Goal: Information Seeking & Learning: Learn about a topic

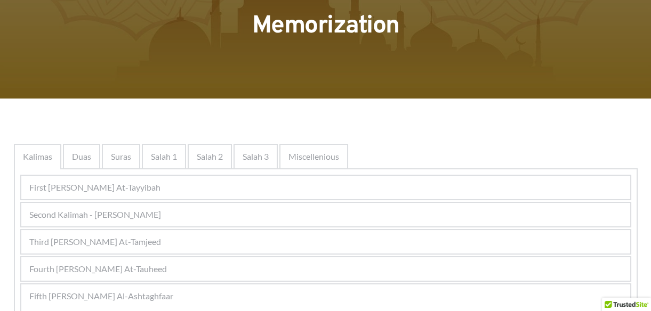
drag, startPoint x: 267, startPoint y: 281, endPoint x: 270, endPoint y: 275, distance: 7.4
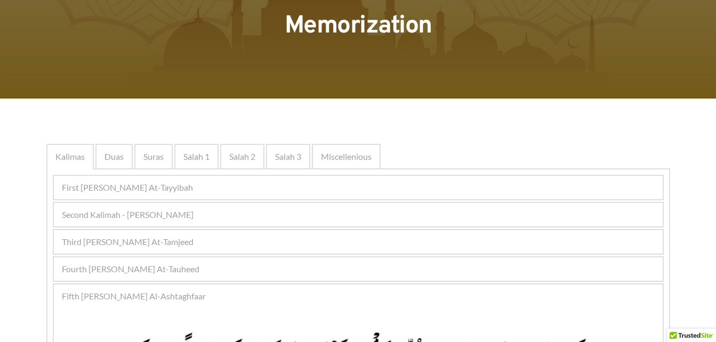
click at [314, 298] on div "Fifth [PERSON_NAME] Al-Ashtaghfaar" at bounding box center [358, 296] width 609 height 23
click at [321, 275] on div "Fourth [PERSON_NAME] At-Tauheed" at bounding box center [358, 269] width 609 height 23
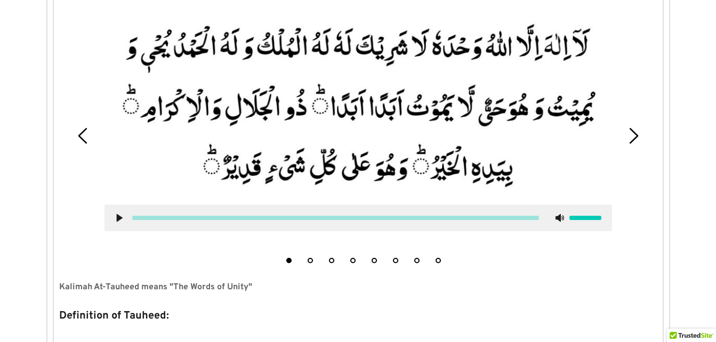
scroll to position [369, 0]
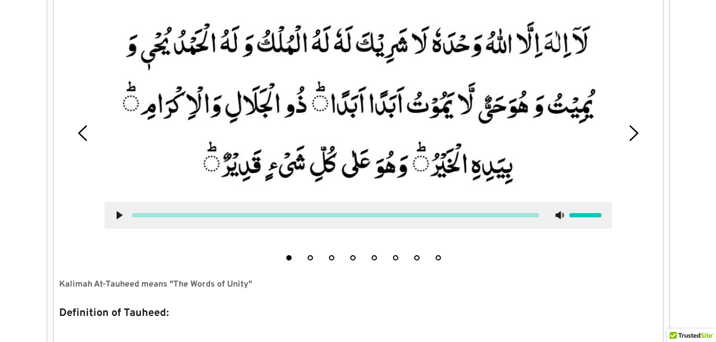
click at [116, 221] on div at bounding box center [359, 215] width 508 height 27
click at [119, 214] on use at bounding box center [119, 216] width 6 height 8
drag, startPoint x: 701, startPoint y: 240, endPoint x: 696, endPoint y: 137, distance: 103.1
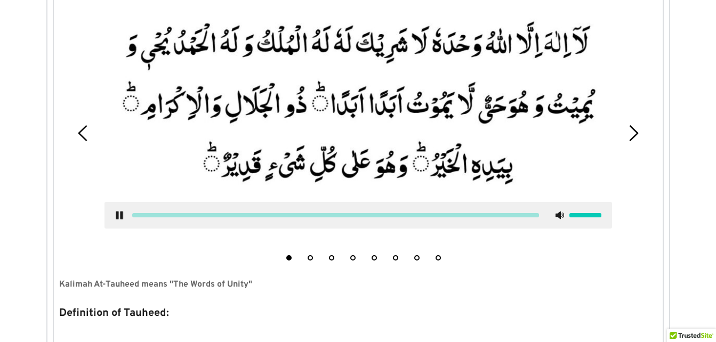
click at [116, 211] on div at bounding box center [359, 215] width 508 height 27
click at [118, 213] on use at bounding box center [119, 216] width 7 height 8
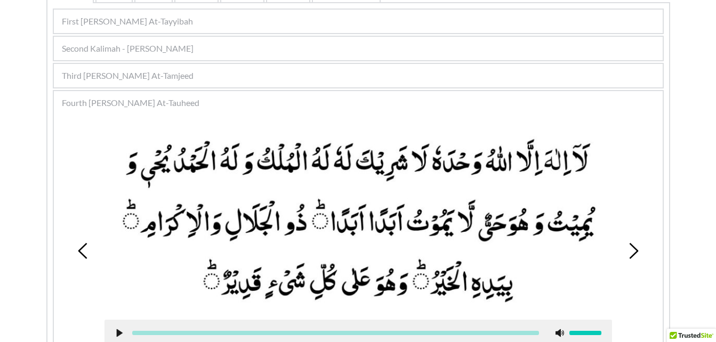
scroll to position [244, 0]
